Goal: Task Accomplishment & Management: Complete application form

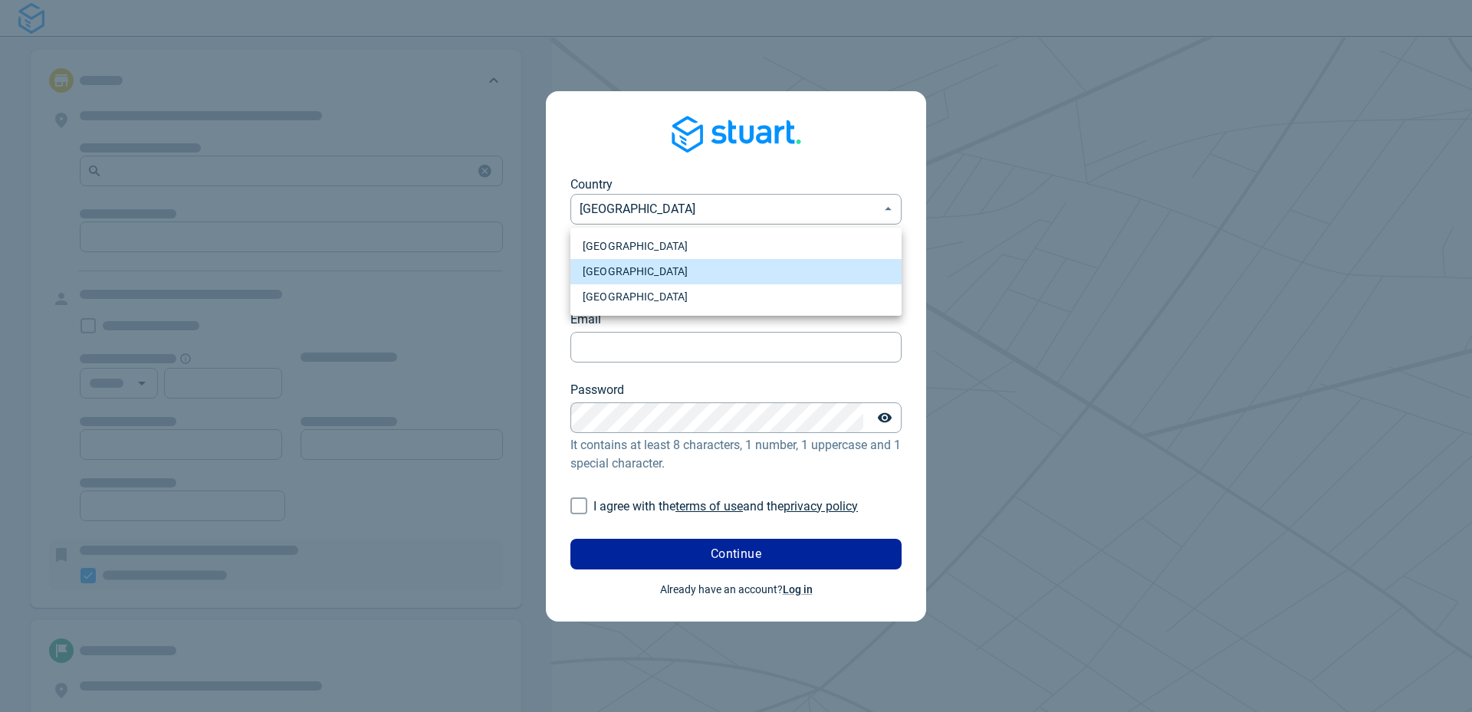
click at [670, 212] on div at bounding box center [736, 356] width 1472 height 712
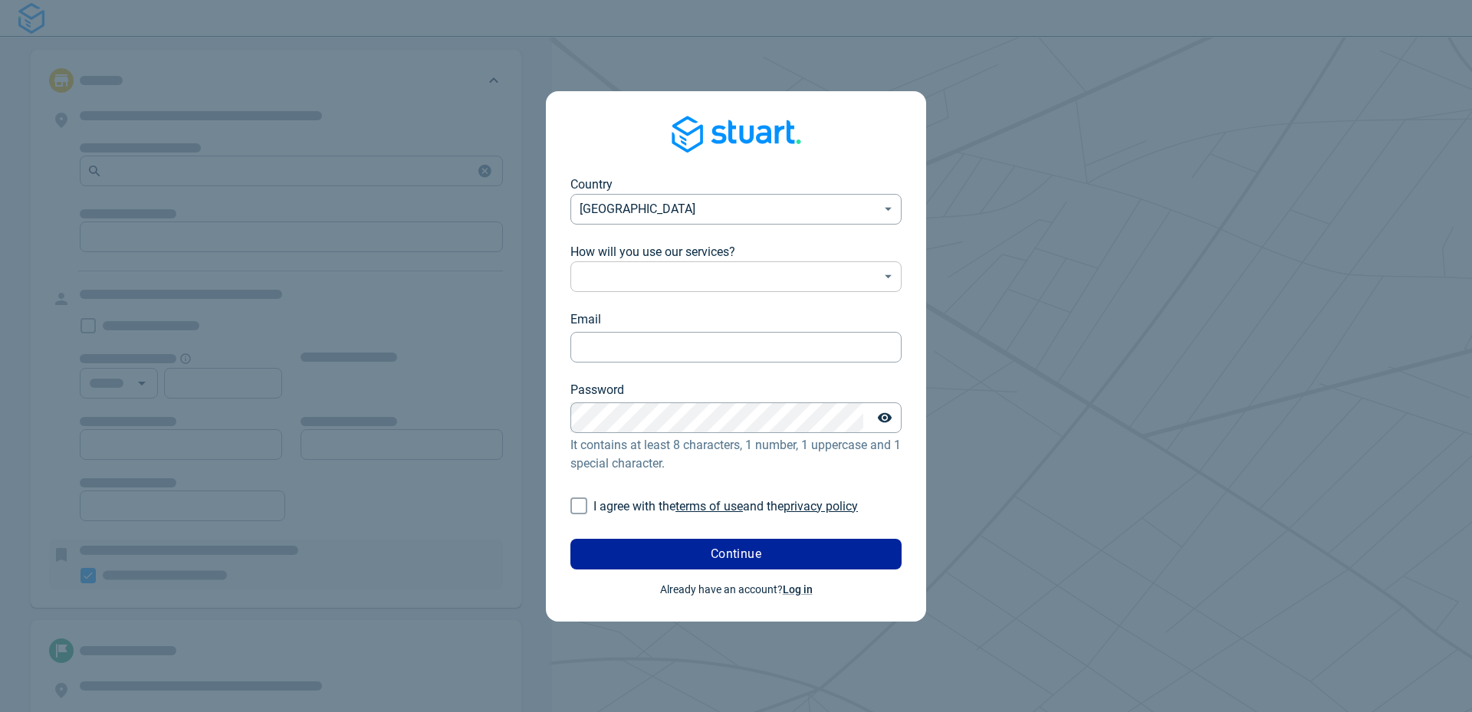
click at [651, 288] on body "Country [GEOGRAPHIC_DATA] [GEOGRAPHIC_DATA] ​ How will you use our services? ​ …" at bounding box center [736, 356] width 1472 height 712
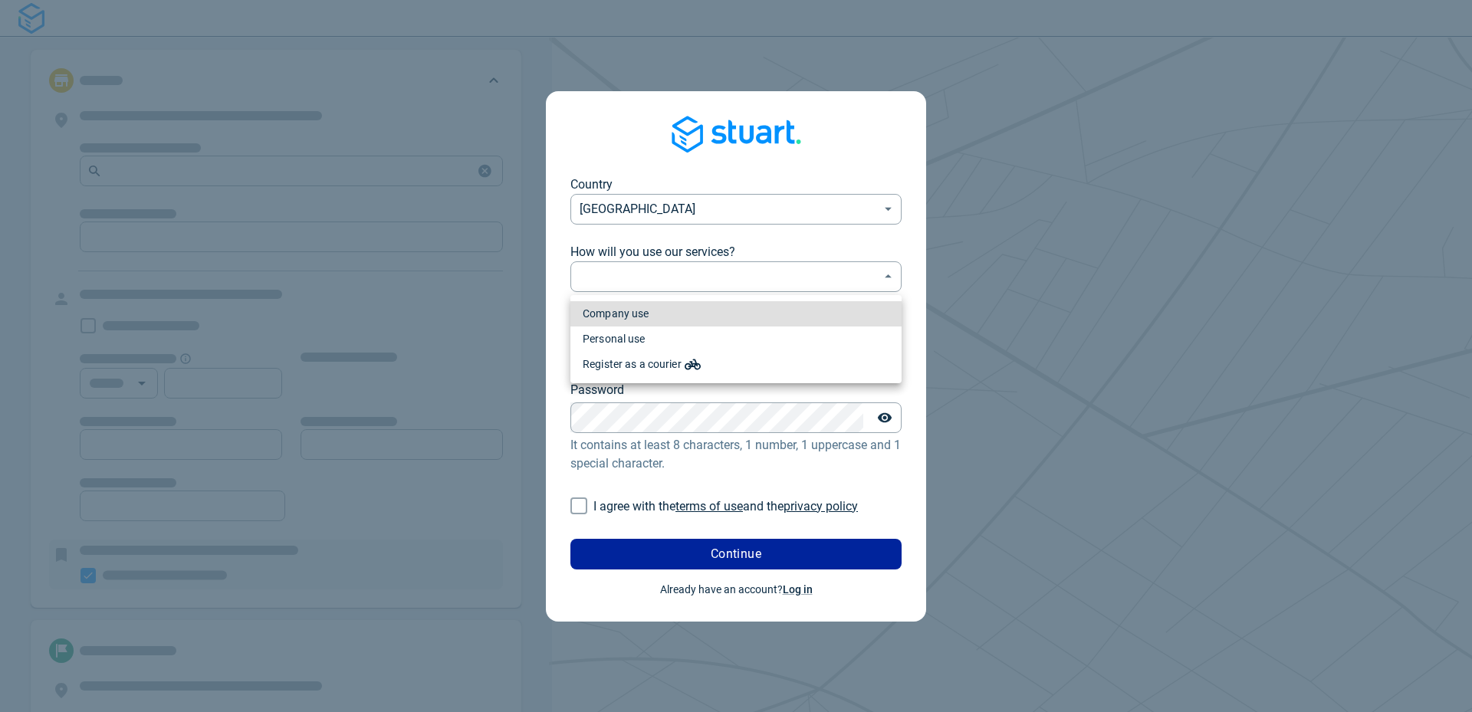
click at [651, 317] on li "Company use" at bounding box center [735, 313] width 331 height 25
type input "professional"
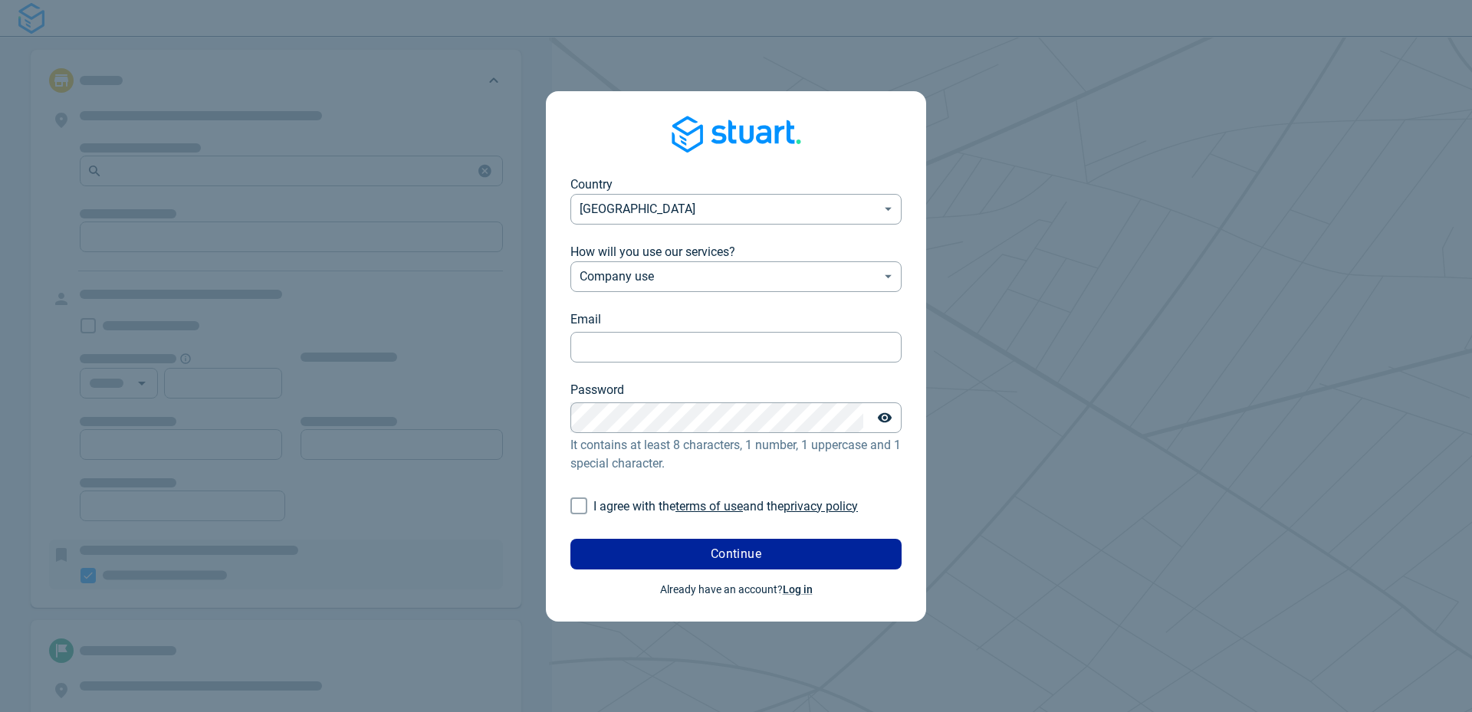
click at [617, 277] on body "Country [GEOGRAPHIC_DATA] [GEOGRAPHIC_DATA] ​ How will you use our services? Co…" at bounding box center [736, 356] width 1472 height 712
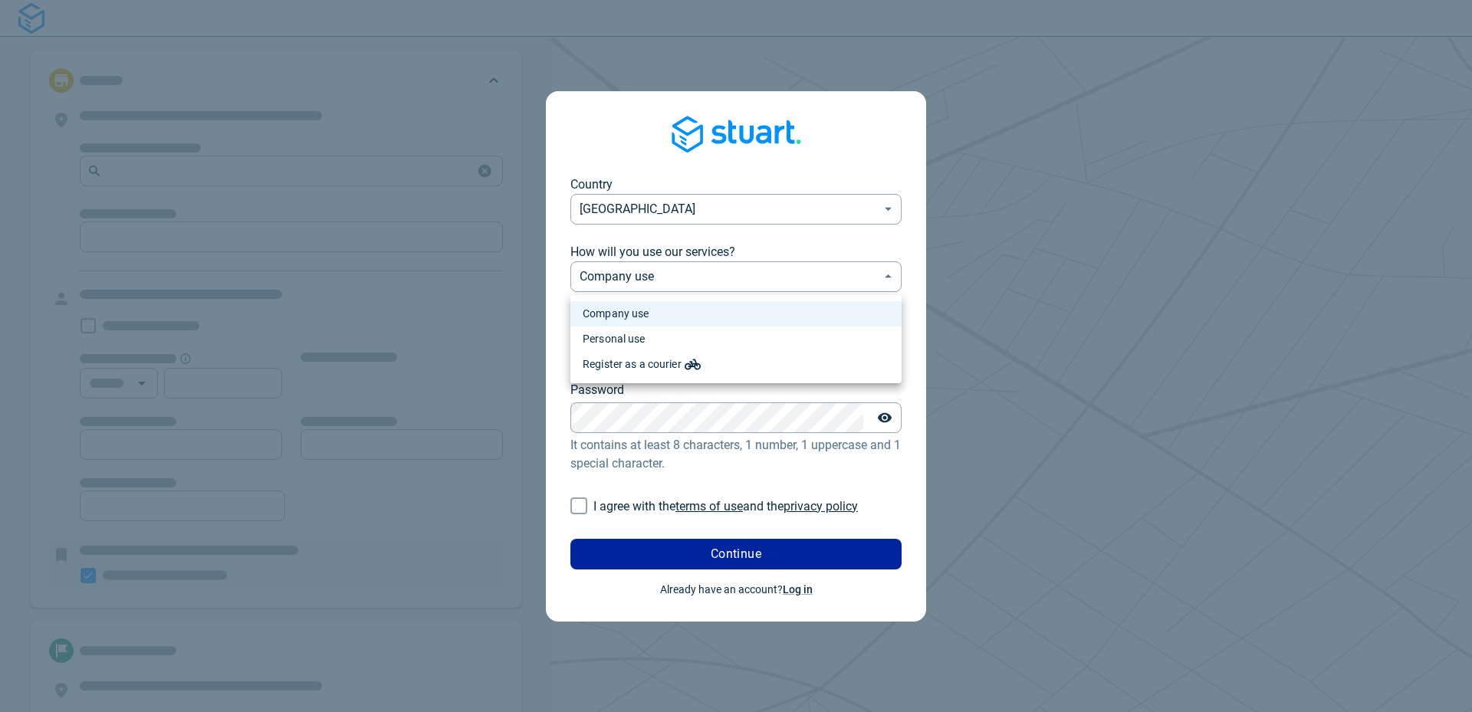
click at [629, 304] on li "Company use" at bounding box center [735, 313] width 331 height 25
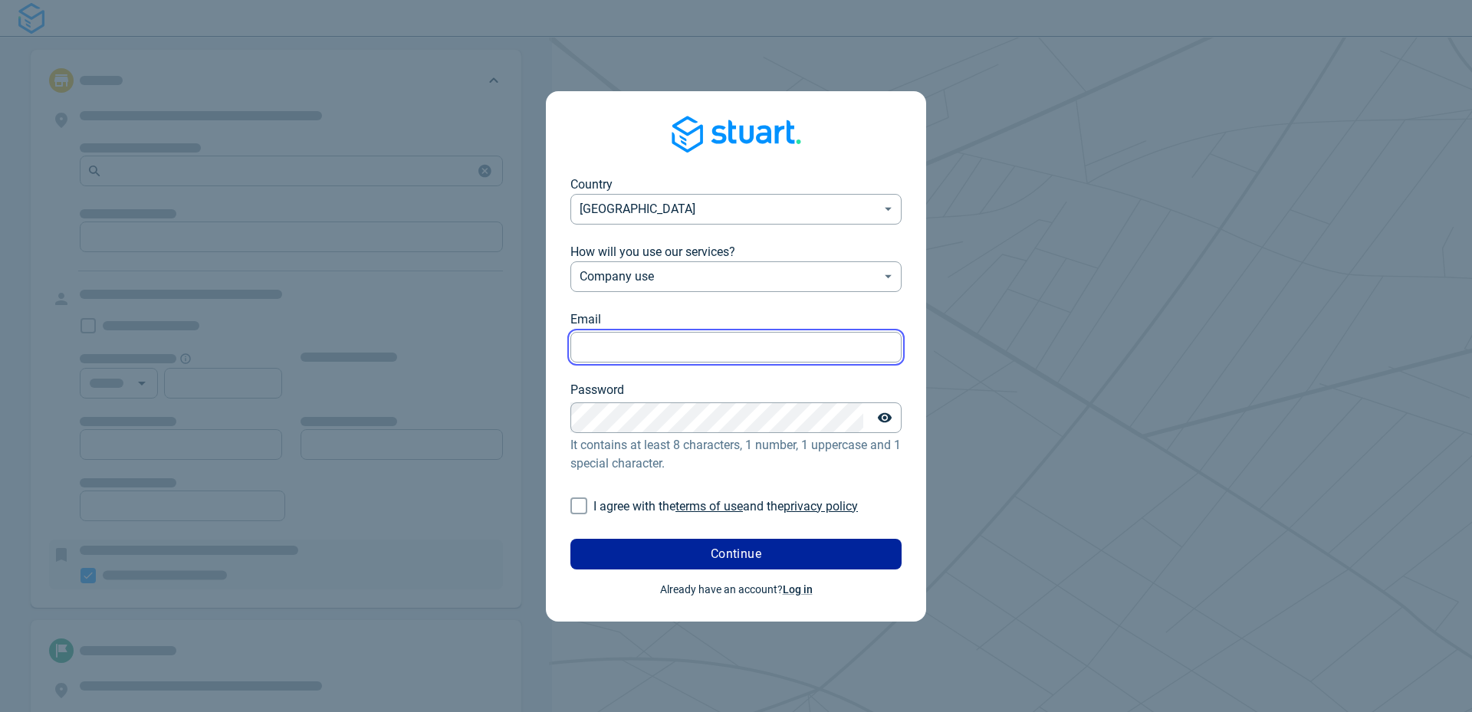
click at [632, 343] on input "Email" at bounding box center [735, 347] width 331 height 30
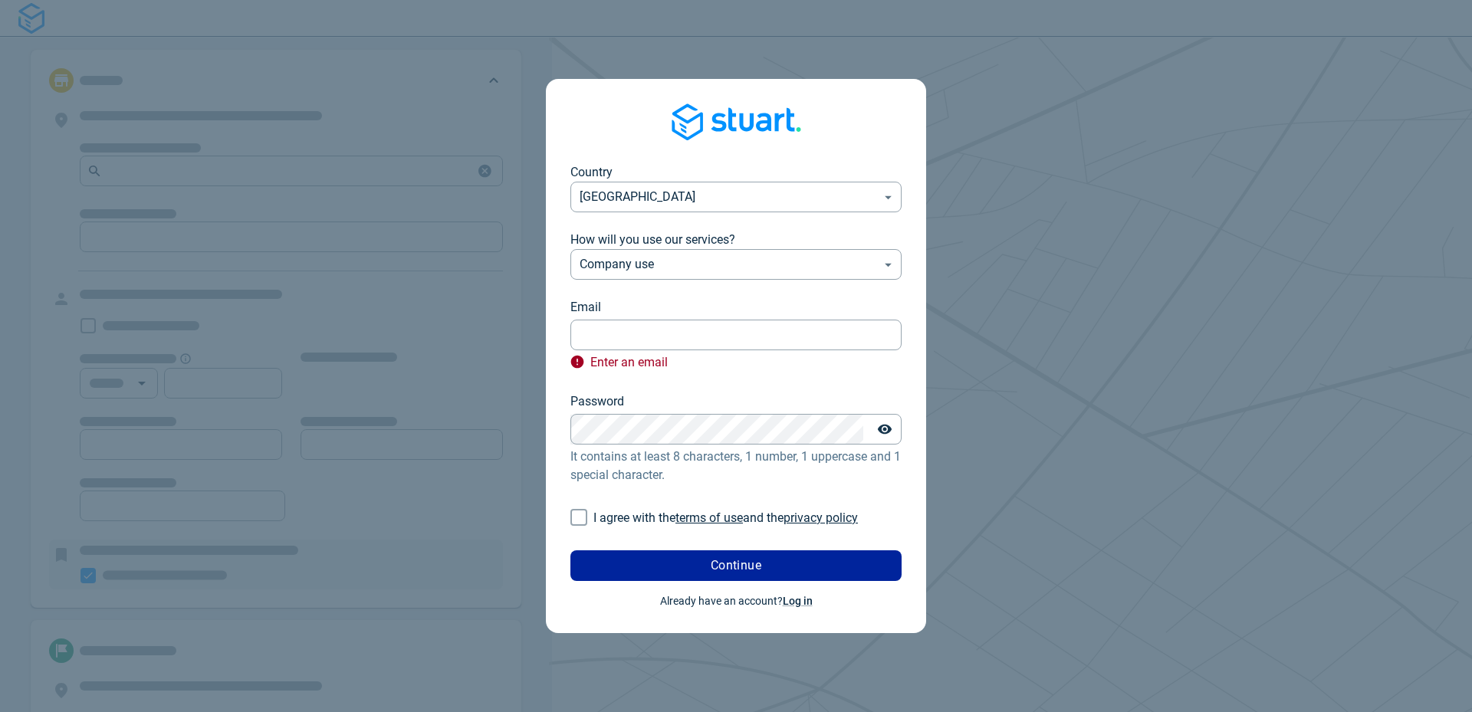
click at [629, 390] on form "Country [GEOGRAPHIC_DATA] [GEOGRAPHIC_DATA] ​ How will you use our services? Co…" at bounding box center [735, 372] width 331 height 418
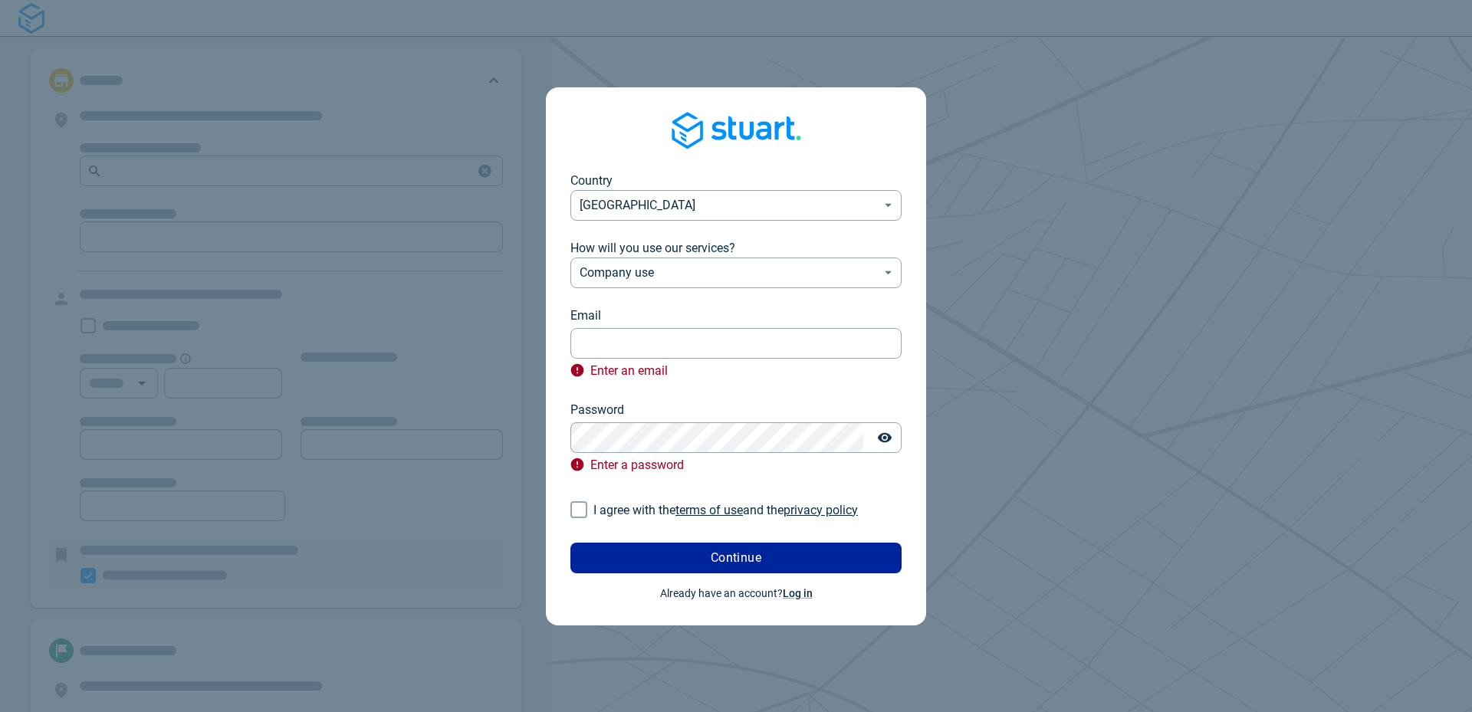
click at [189, 342] on div "Country [GEOGRAPHIC_DATA] [GEOGRAPHIC_DATA] ​ How will you use our services? Co…" at bounding box center [736, 356] width 1472 height 712
